Goal: Information Seeking & Learning: Learn about a topic

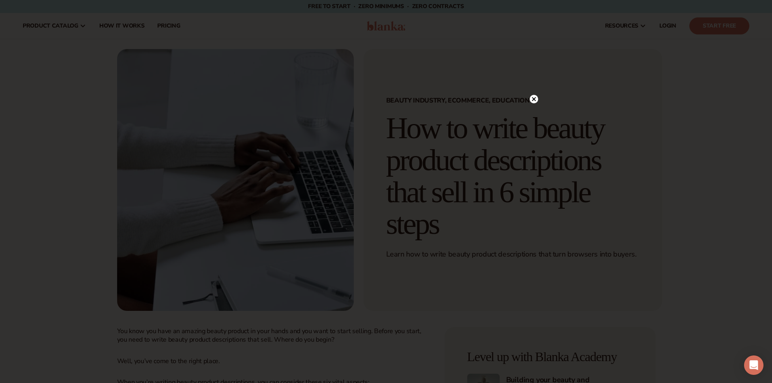
click at [537, 97] on circle at bounding box center [534, 99] width 9 height 9
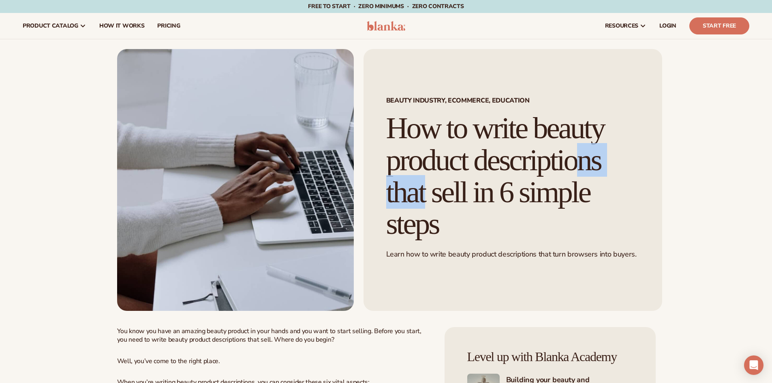
drag, startPoint x: 423, startPoint y: 149, endPoint x: 514, endPoint y: 157, distance: 91.2
click at [512, 153] on h1 "How to write beauty product descriptions that sell in 6 simple steps" at bounding box center [512, 176] width 253 height 128
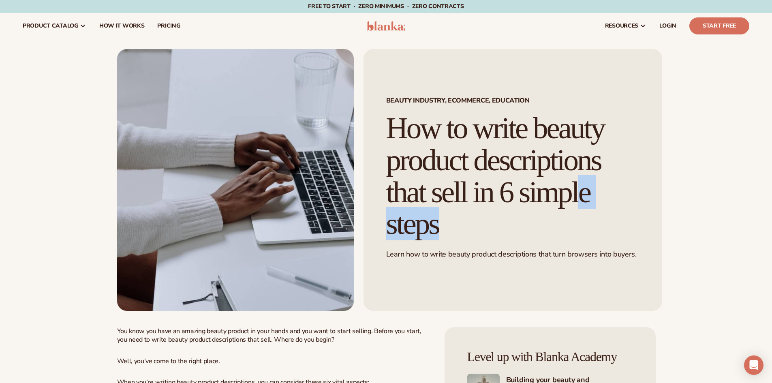
drag, startPoint x: 443, startPoint y: 188, endPoint x: 512, endPoint y: 192, distance: 69.8
click at [512, 192] on h1 "How to write beauty product descriptions that sell in 6 simple steps" at bounding box center [512, 176] width 253 height 128
drag, startPoint x: 564, startPoint y: 195, endPoint x: 617, endPoint y: 191, distance: 52.9
click at [601, 193] on h1 "How to write beauty product descriptions that sell in 6 simple steps" at bounding box center [512, 176] width 253 height 128
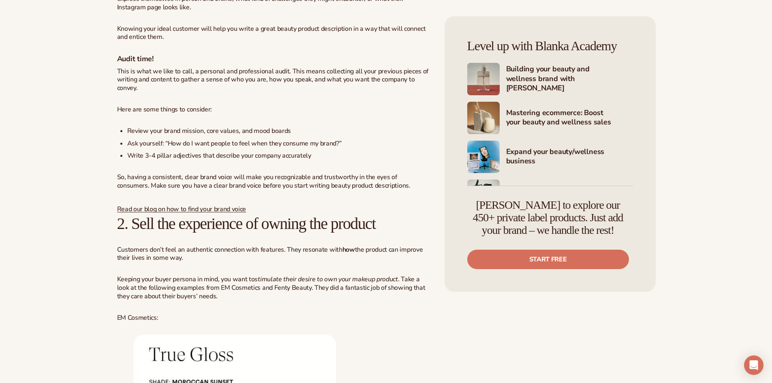
scroll to position [1094, 0]
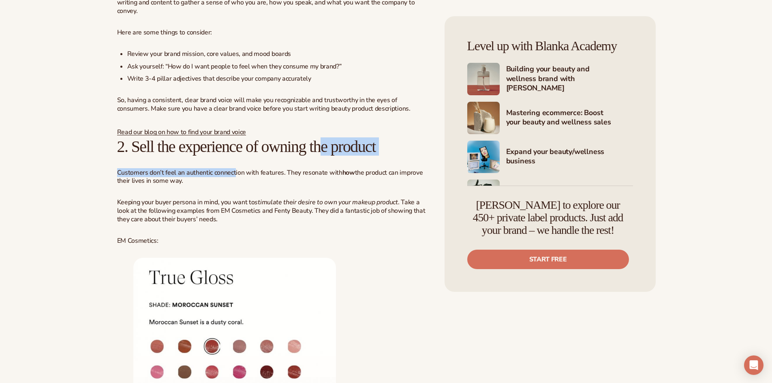
drag, startPoint x: 291, startPoint y: 155, endPoint x: 346, endPoint y: 154, distance: 54.3
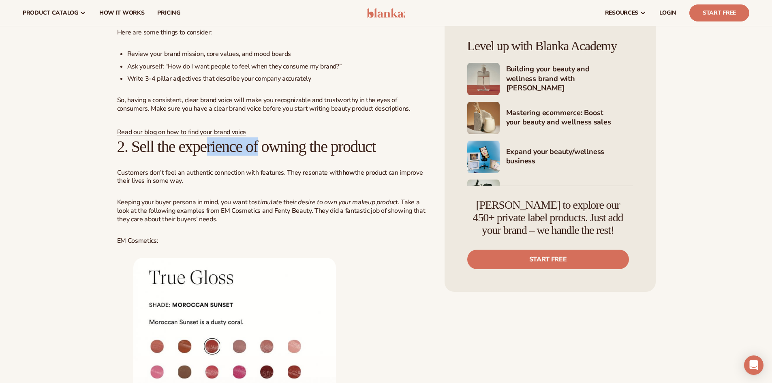
drag, startPoint x: 233, startPoint y: 151, endPoint x: 306, endPoint y: 148, distance: 73.0
click at [280, 146] on h2 "2. Sell the experience of owning the product" at bounding box center [273, 147] width 312 height 18
drag, startPoint x: 341, startPoint y: 150, endPoint x: 373, endPoint y: 150, distance: 31.6
click at [372, 149] on h2 "2. Sell the experience of owning the product" at bounding box center [273, 147] width 312 height 18
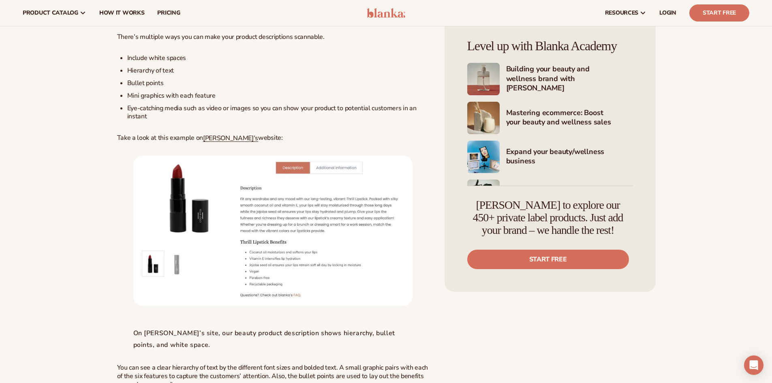
scroll to position [2634, 0]
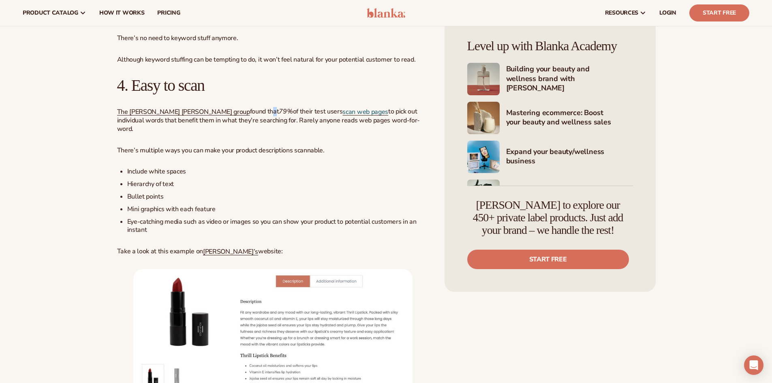
drag, startPoint x: 219, startPoint y: 114, endPoint x: 249, endPoint y: 131, distance: 34.5
click at [247, 114] on p "The [PERSON_NAME] [PERSON_NAME] group found that 79% of their test users scan w…" at bounding box center [273, 120] width 312 height 26
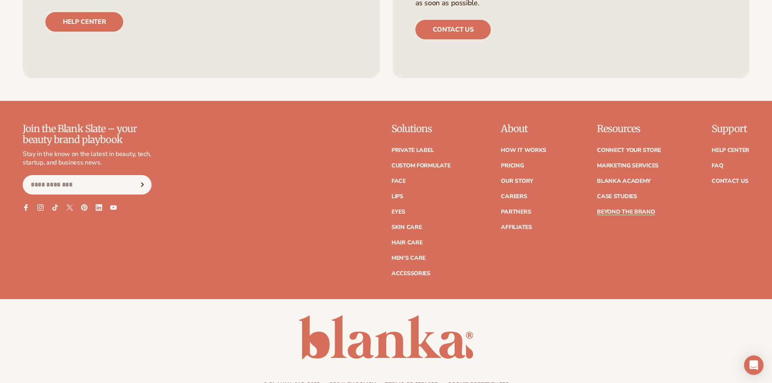
scroll to position [4660, 0]
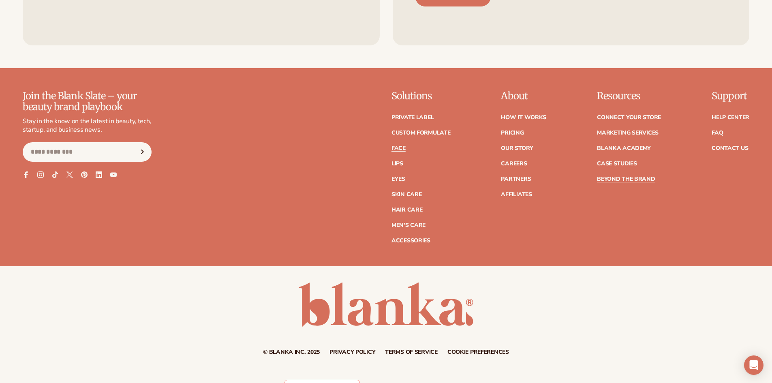
click at [395, 145] on link "Face" at bounding box center [398, 148] width 14 height 6
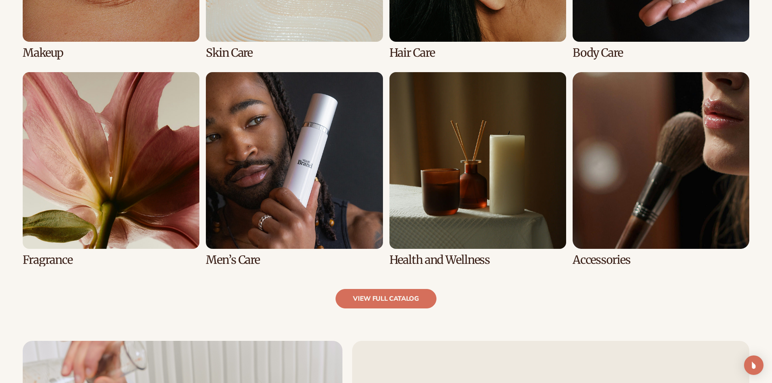
scroll to position [770, 0]
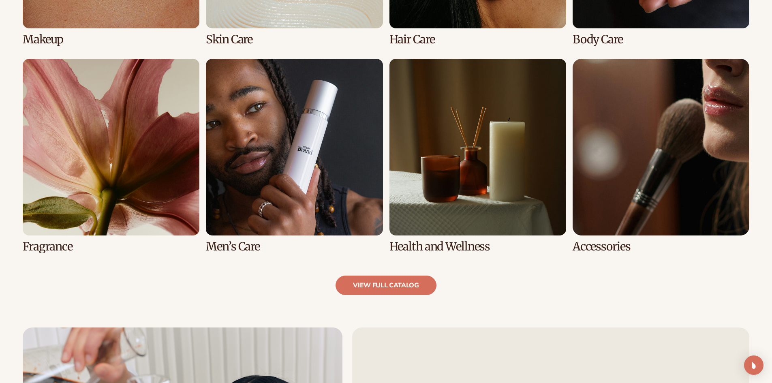
click at [656, 149] on link "8 / 8" at bounding box center [661, 156] width 177 height 194
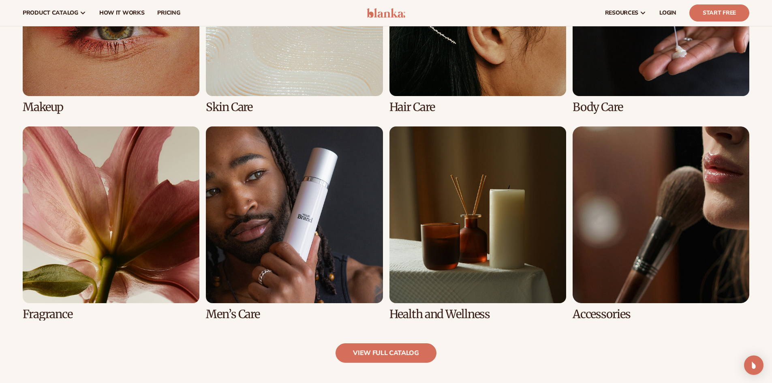
scroll to position [689, 0]
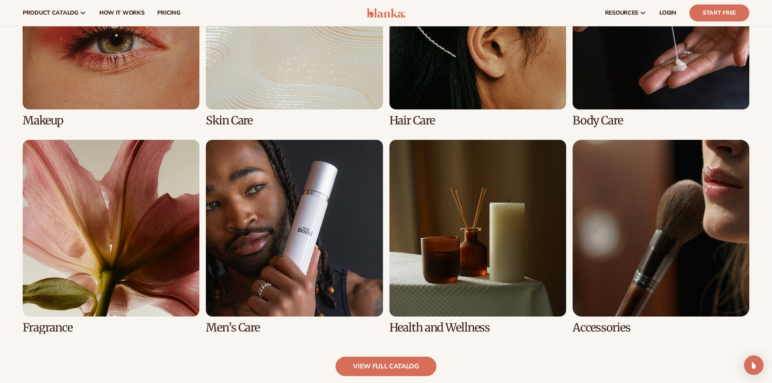
click at [612, 331] on link "8 / 8" at bounding box center [661, 237] width 177 height 194
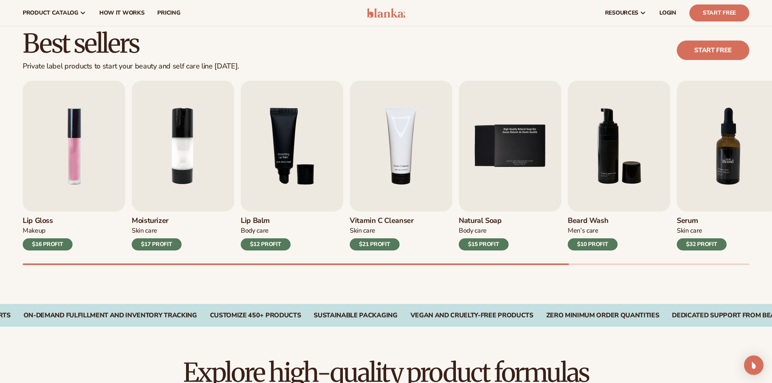
click at [725, 173] on img "7 / 9" at bounding box center [728, 146] width 103 height 131
click at [699, 191] on img "7 / 9" at bounding box center [728, 146] width 103 height 131
